Goal: Task Accomplishment & Management: Use online tool/utility

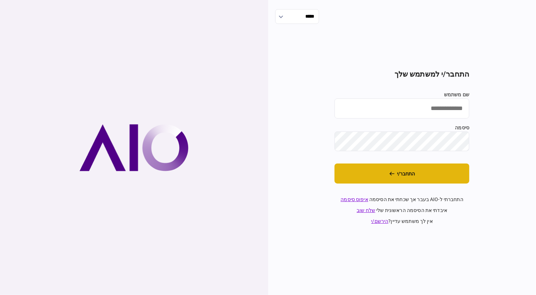
type input "********"
click at [395, 167] on button "התחבר/י" at bounding box center [402, 173] width 135 height 20
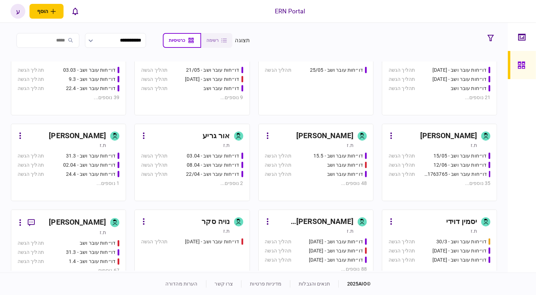
scroll to position [127, 0]
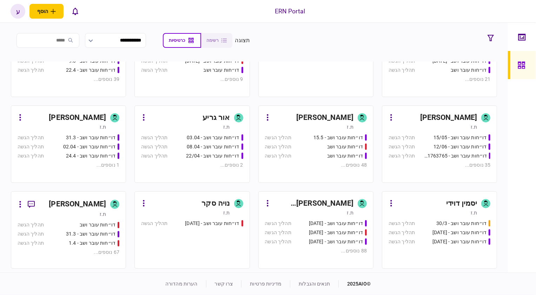
click at [74, 200] on div "[PERSON_NAME]" at bounding box center [77, 203] width 57 height 11
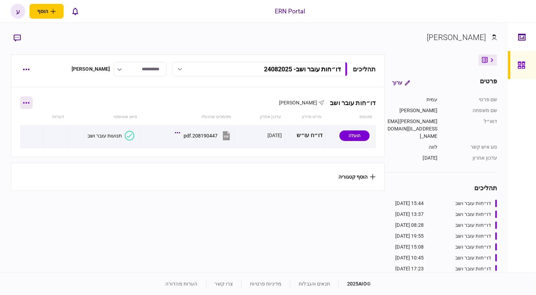
click at [30, 105] on button "button" at bounding box center [26, 102] width 13 height 13
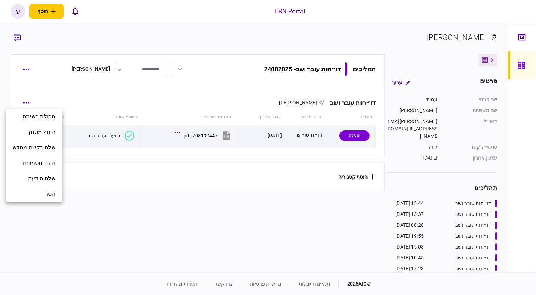
click at [76, 99] on div at bounding box center [268, 147] width 536 height 295
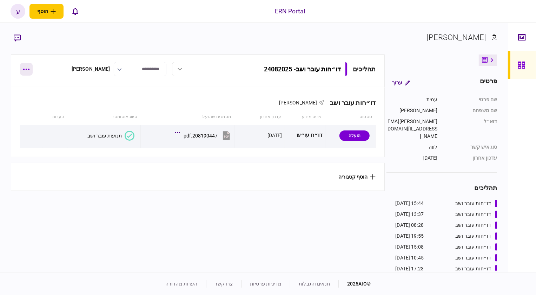
click at [26, 70] on icon "button" at bounding box center [26, 69] width 7 height 2
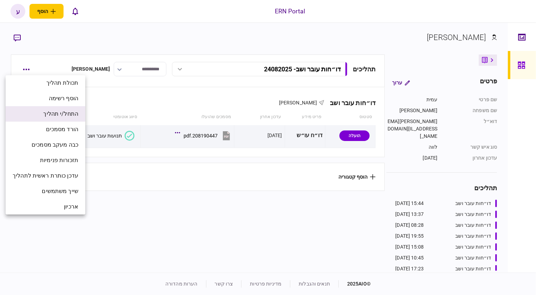
click at [71, 115] on span "התחל/י תהליך" at bounding box center [60, 114] width 35 height 8
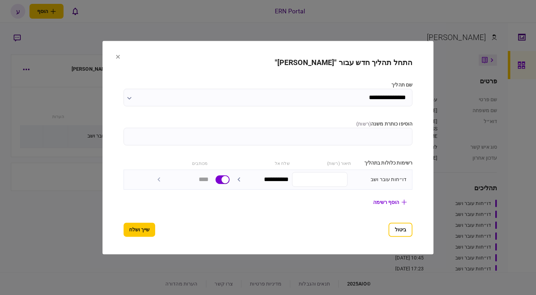
click at [344, 138] on input "הוסיפו כותרת משנה ( רשות )" at bounding box center [268, 136] width 289 height 18
type input "********"
click at [124, 230] on button "שייך ושלח" at bounding box center [140, 229] width 32 height 14
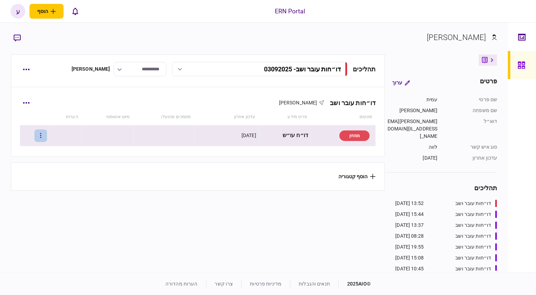
click at [47, 133] on button "button" at bounding box center [40, 135] width 13 height 13
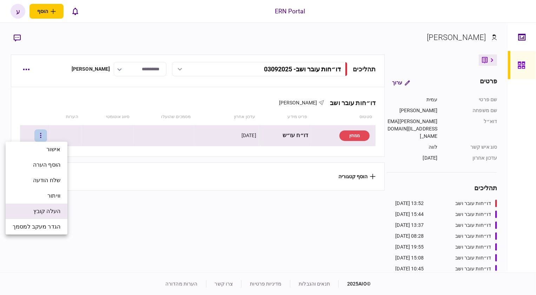
click at [51, 206] on li "העלה קובץ" at bounding box center [37, 210] width 62 height 15
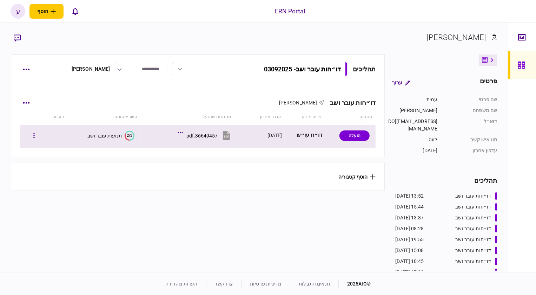
click at [113, 139] on button "2/3 תנועות עובר ושב" at bounding box center [110, 136] width 47 height 10
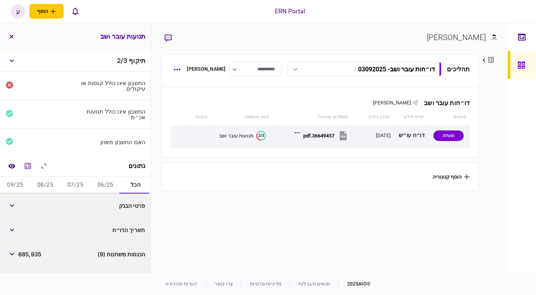
click at [100, 185] on button "06/25" at bounding box center [105, 185] width 30 height 17
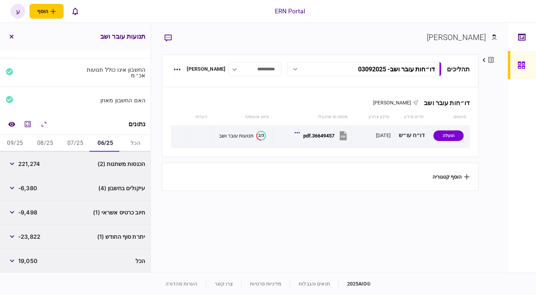
scroll to position [42, 0]
click at [14, 165] on button "button" at bounding box center [12, 163] width 13 height 13
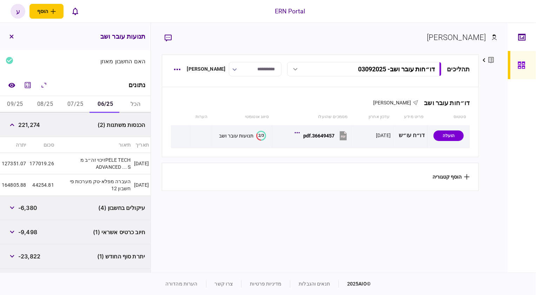
scroll to position [100, 0]
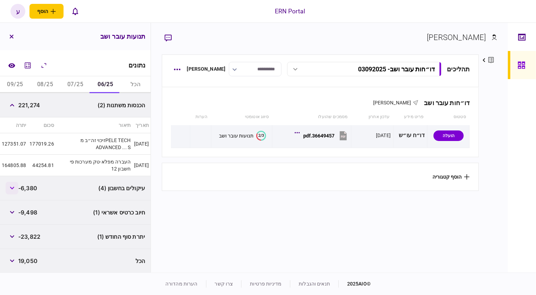
click at [13, 187] on icon "button" at bounding box center [12, 187] width 5 height 3
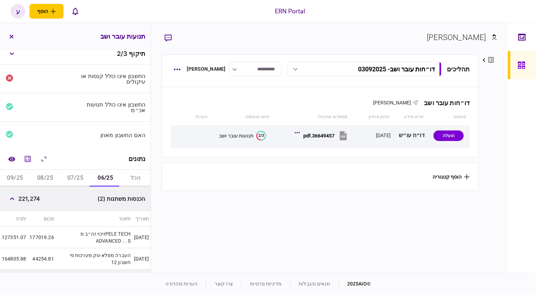
scroll to position [0, 0]
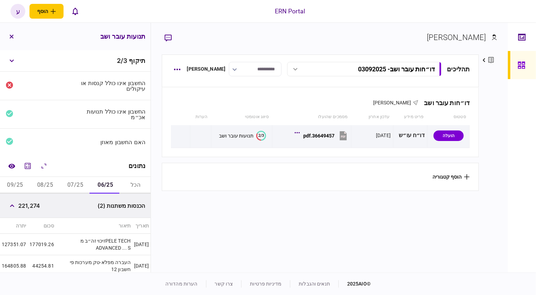
click at [49, 195] on div "הכנסות משתנות (2) 221,274" at bounding box center [75, 205] width 151 height 24
click at [80, 187] on button "07/25" at bounding box center [75, 185] width 30 height 17
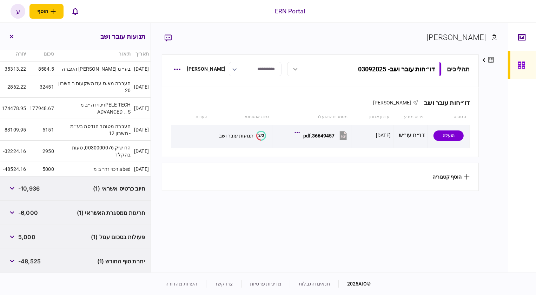
scroll to position [196, 0]
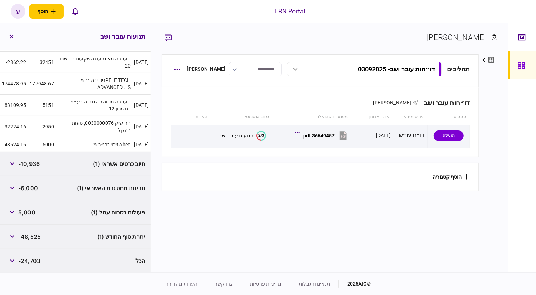
click at [44, 197] on div "חריגות ממסגרת האשראי (1) -6,000" at bounding box center [75, 188] width 151 height 24
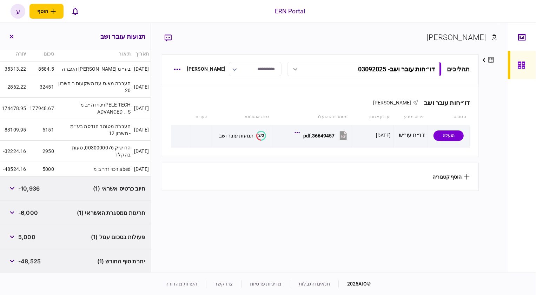
scroll to position [164, 0]
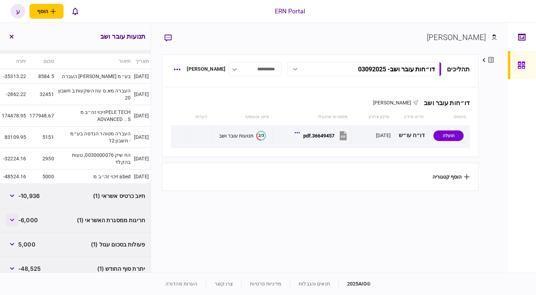
click at [11, 217] on button "button" at bounding box center [12, 219] width 13 height 13
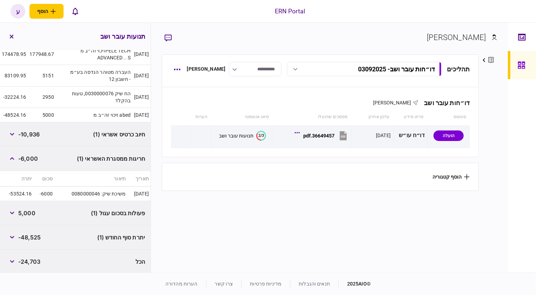
scroll to position [226, 0]
click at [44, 268] on div "הכל -24,703" at bounding box center [75, 261] width 151 height 24
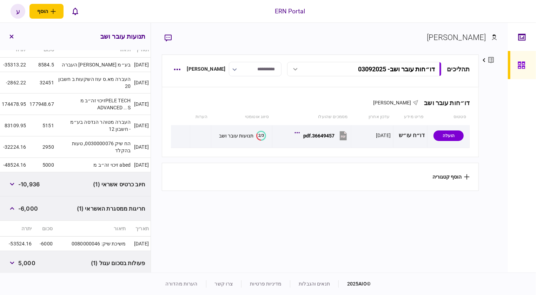
scroll to position [163, 0]
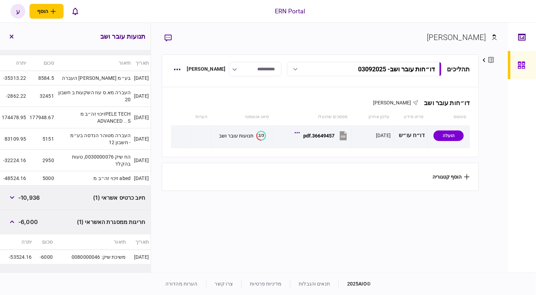
click at [32, 211] on div "חריגות ממסגרת האשראי (1) -6,000" at bounding box center [75, 222] width 151 height 24
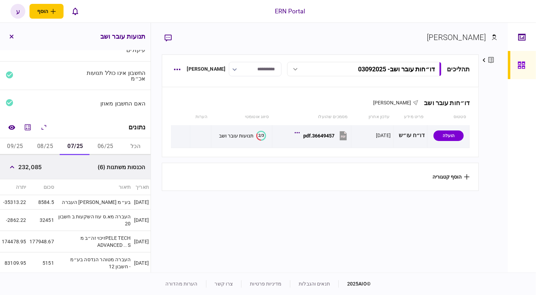
scroll to position [35, 0]
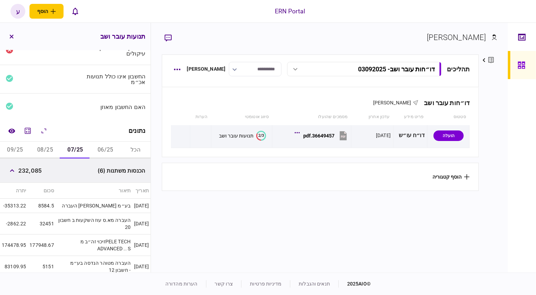
click at [44, 150] on button "08/25" at bounding box center [45, 149] width 30 height 17
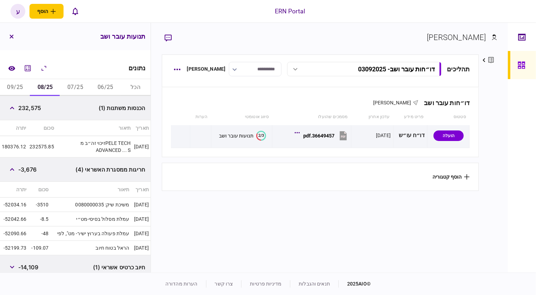
scroll to position [99, 0]
click at [39, 170] on div "חריגות ממסגרת האשראי (4) -3,676" at bounding box center [75, 168] width 151 height 24
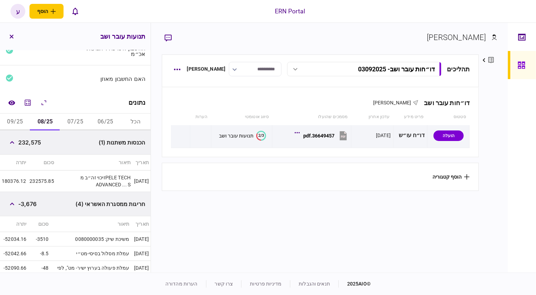
scroll to position [35, 0]
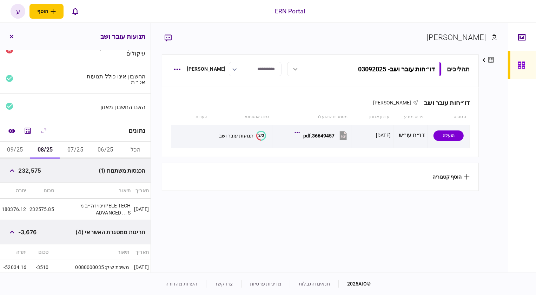
click at [13, 147] on button "09/25" at bounding box center [15, 149] width 30 height 17
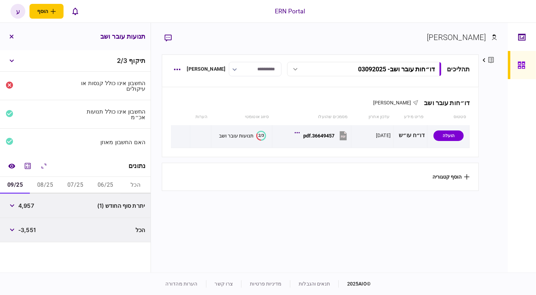
scroll to position [0, 0]
click at [33, 270] on div "תיקוף 2 / 3 החשבון אינו כולל קנסות או עיקולים החשבון אינו כולל תנועות אכ״מ האם …" at bounding box center [75, 161] width 151 height 222
